Goal: Information Seeking & Learning: Learn about a topic

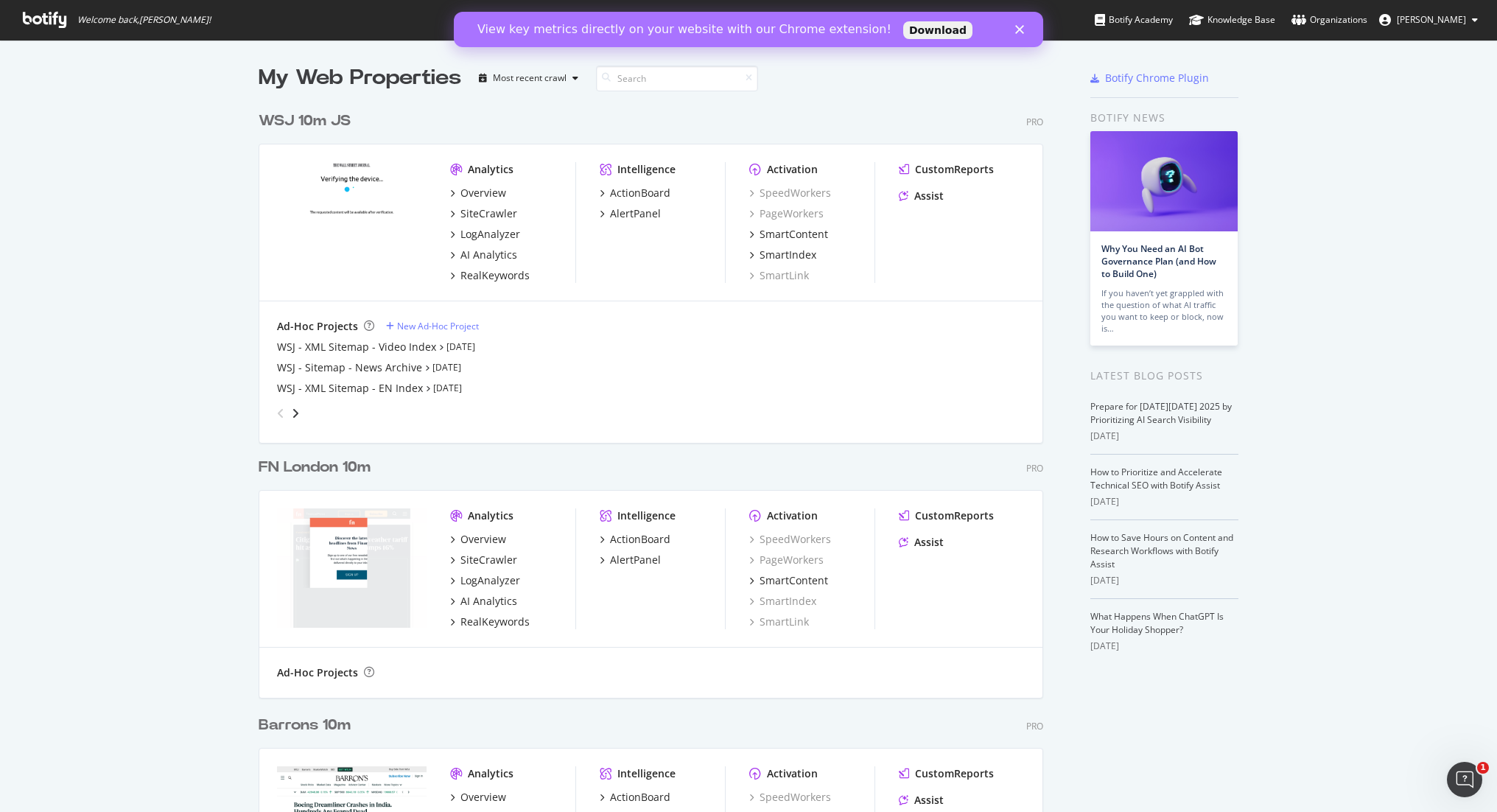
click at [1449, 18] on span "[PERSON_NAME]" at bounding box center [1431, 20] width 69 height 13
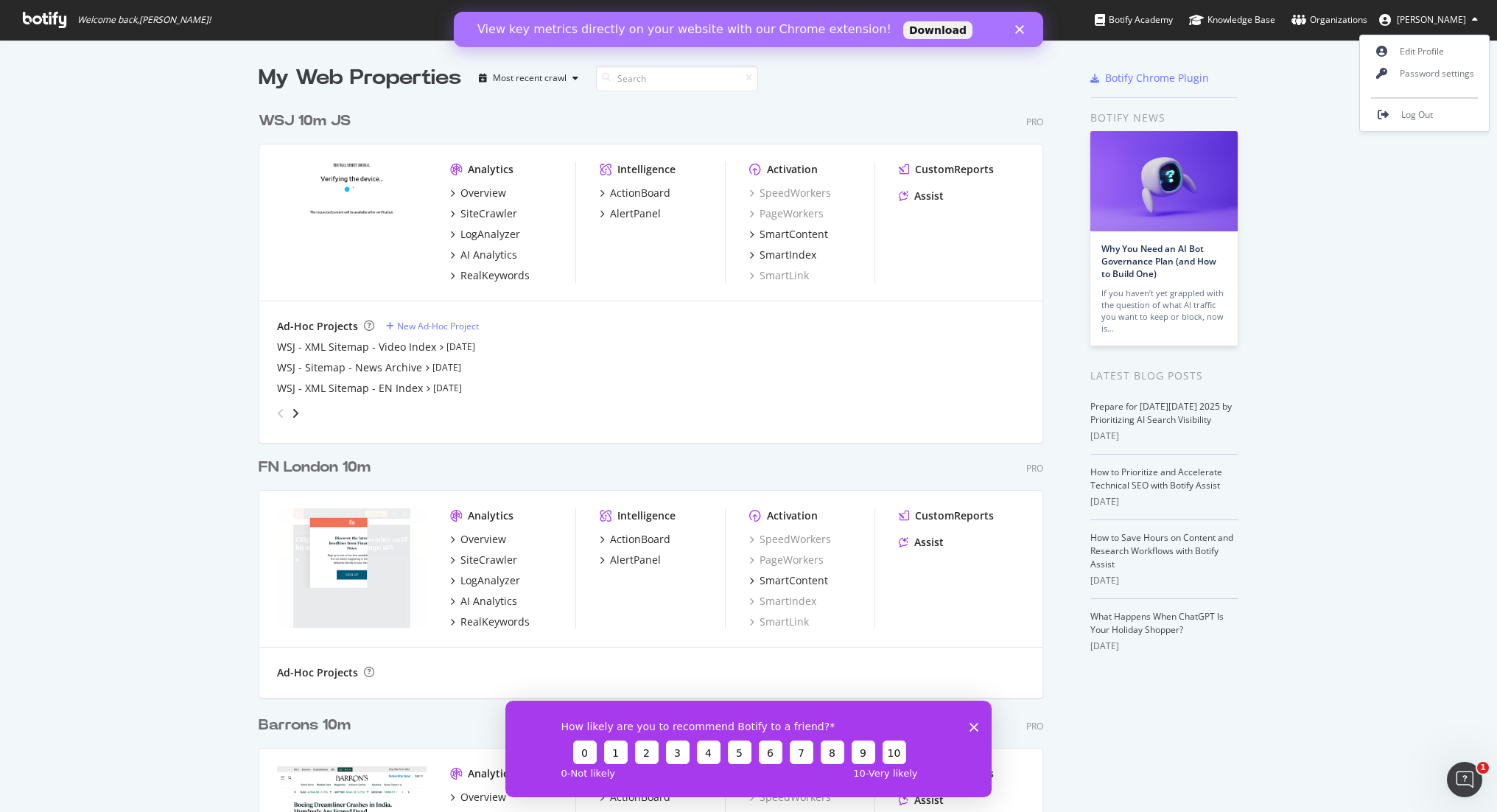
click at [1449, 18] on span "[PERSON_NAME]" at bounding box center [1431, 20] width 69 height 13
click at [477, 235] on div "LogAnalyzer" at bounding box center [490, 234] width 60 height 15
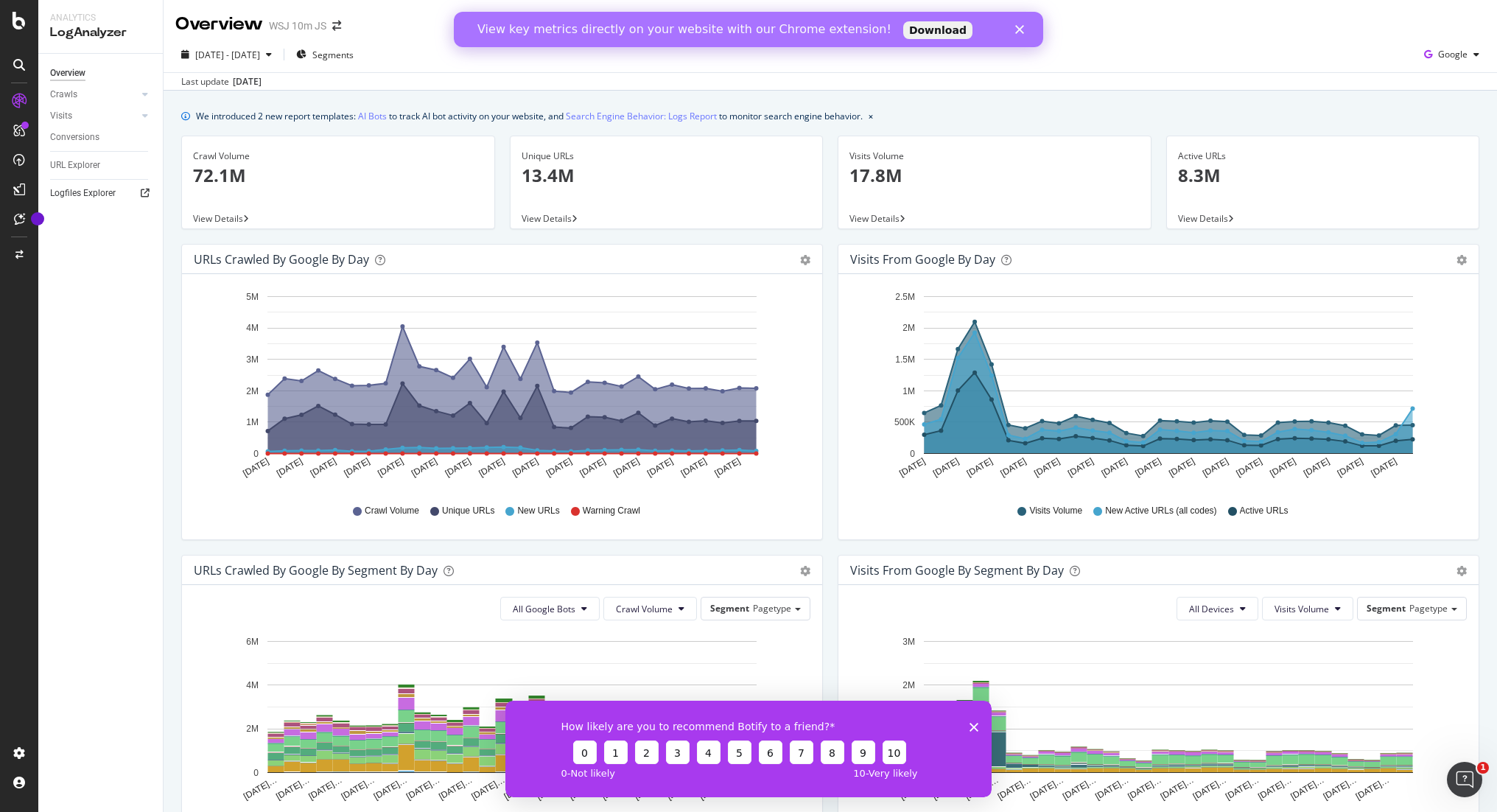
click at [144, 192] on icon at bounding box center [145, 192] width 9 height 9
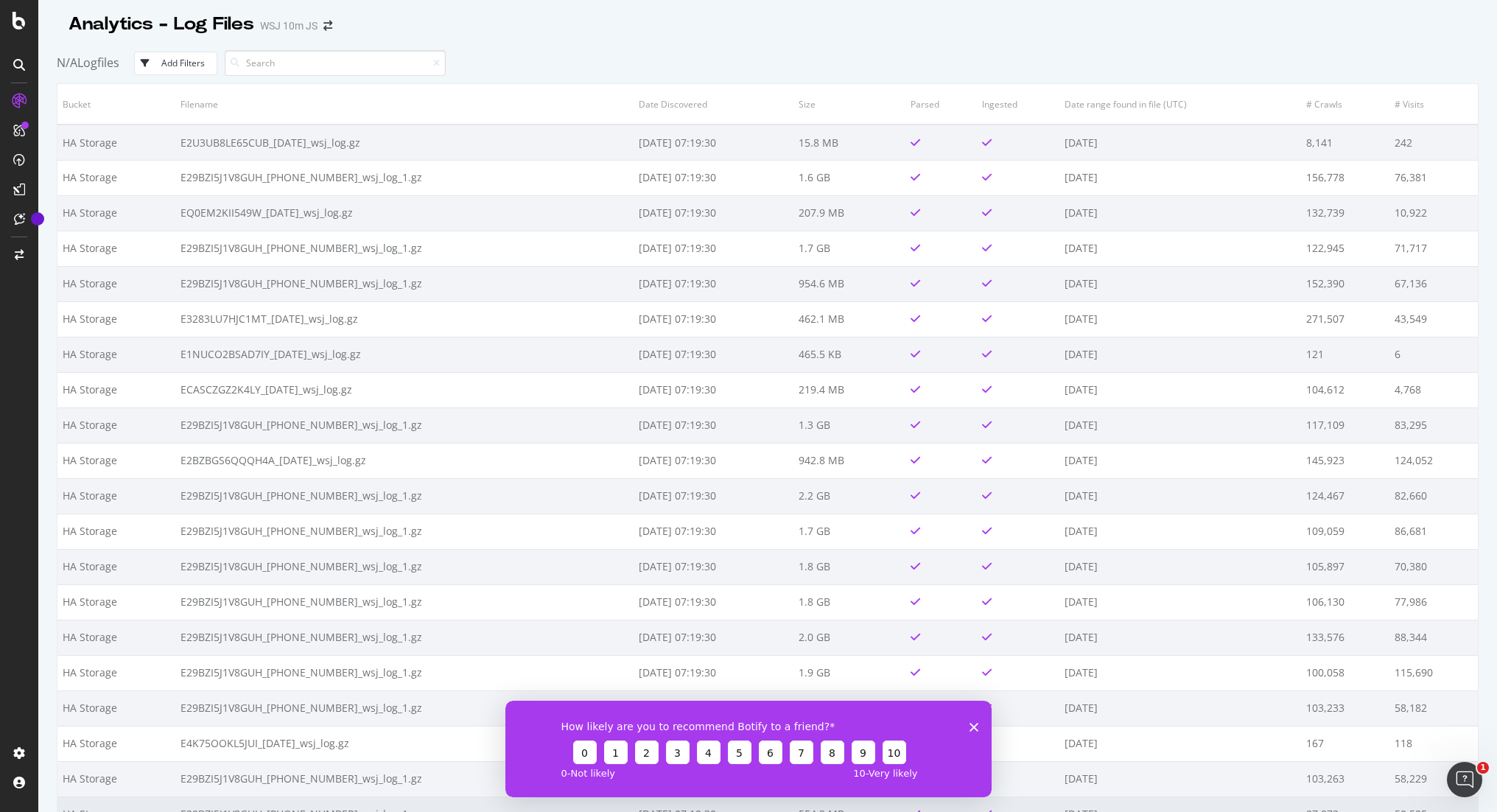
click at [815, 811] on td "554.3 MB" at bounding box center [849, 814] width 112 height 35
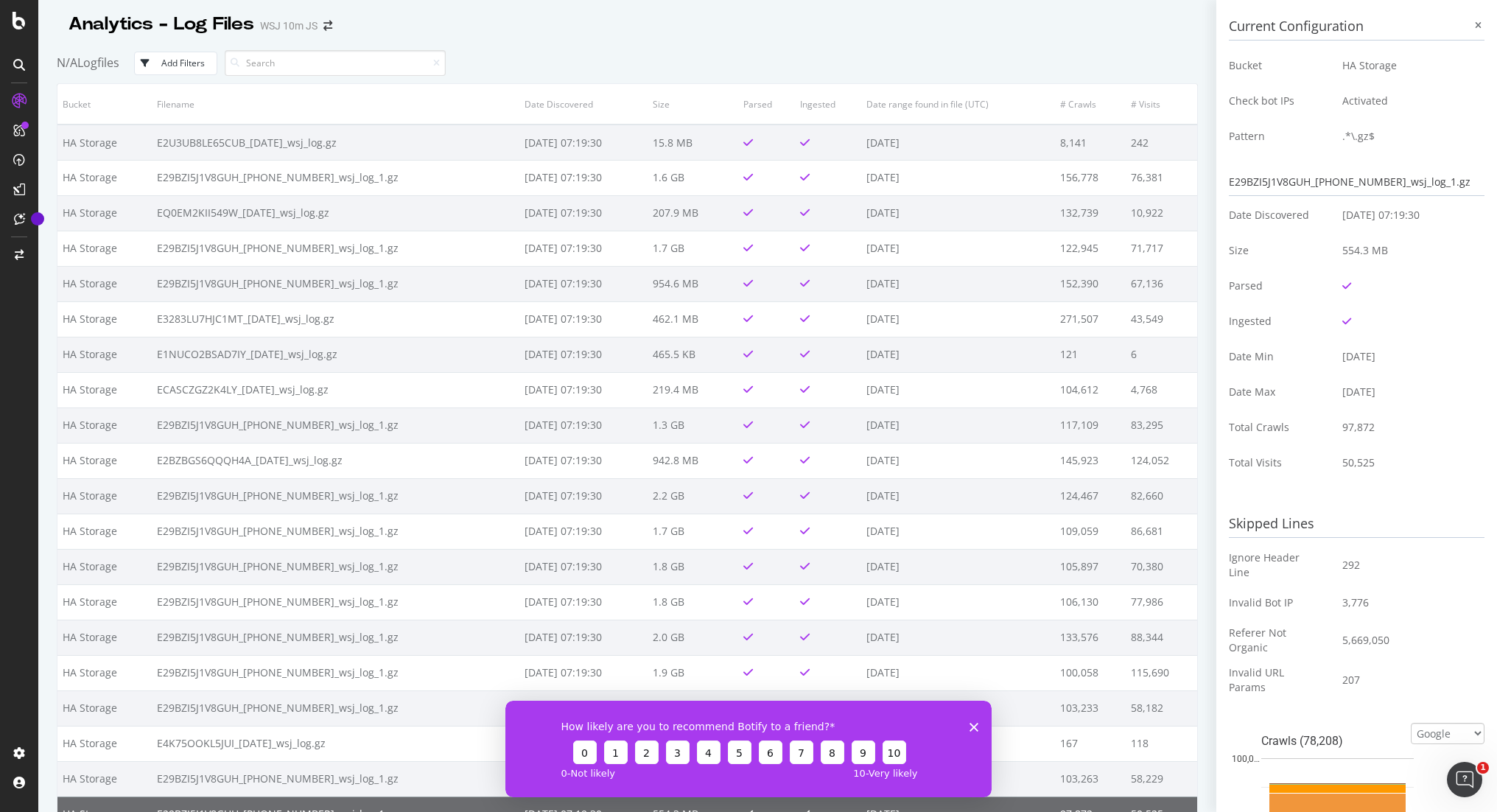
drag, startPoint x: 976, startPoint y: 725, endPoint x: 1514, endPoint y: 1354, distance: 827.7
click at [976, 725] on icon "Close survey" at bounding box center [973, 726] width 9 height 9
